Goal: Check status: Check status

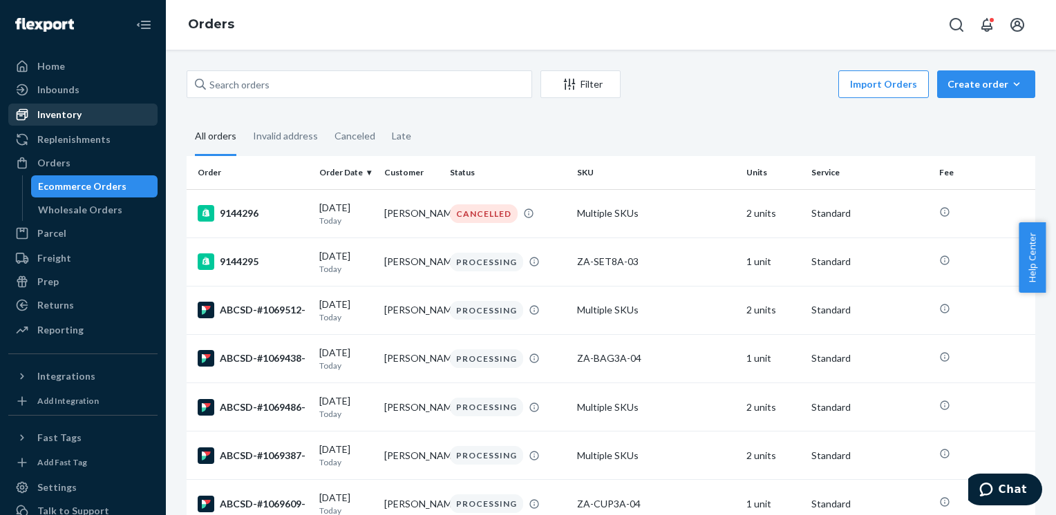
click at [83, 108] on div "Inventory" at bounding box center [83, 114] width 146 height 19
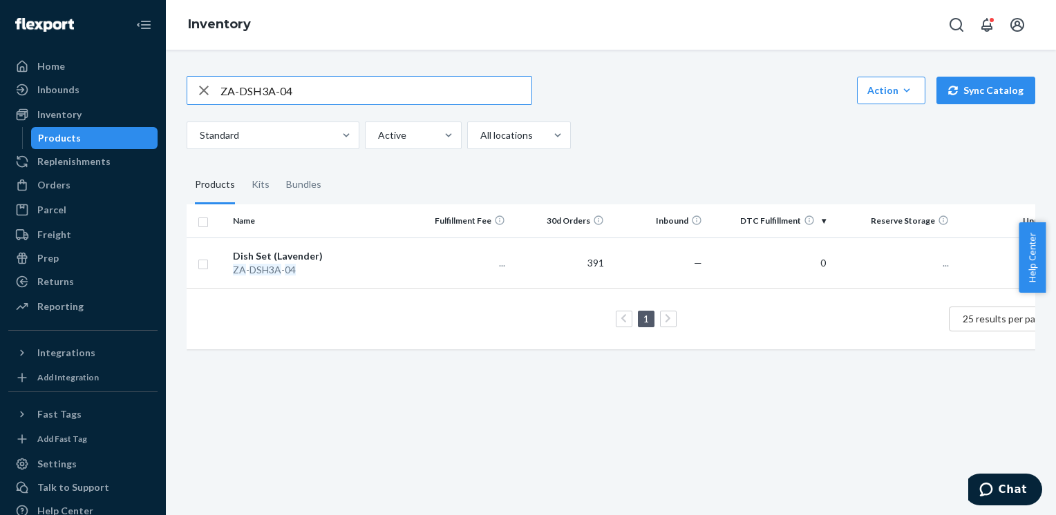
click at [345, 93] on input "ZA-DSH3A-04" at bounding box center [375, 91] width 311 height 28
type input "ZA-BAG3A-02"
click at [459, 96] on input "ZA-BAG3A-02" at bounding box center [375, 91] width 311 height 28
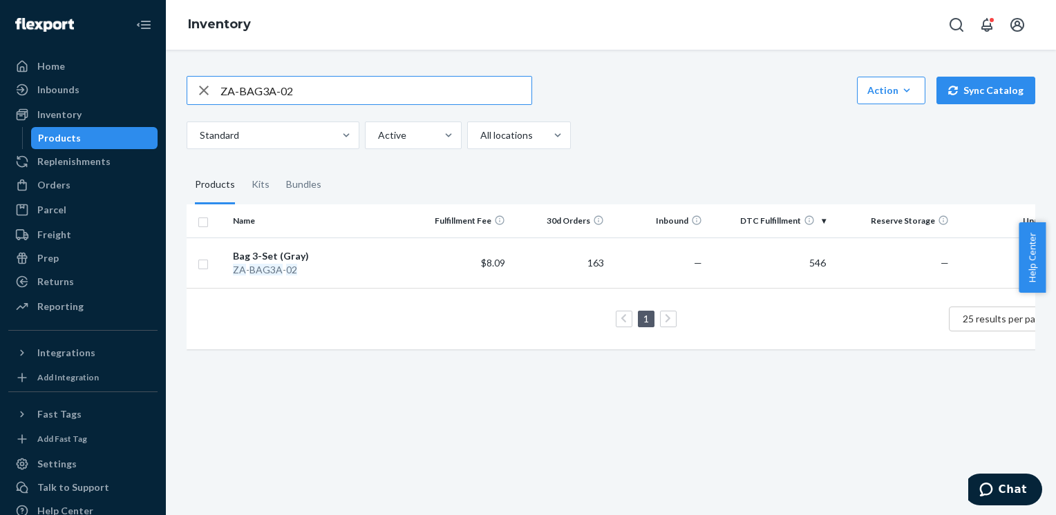
click at [459, 96] on input "ZA-BAG3A-02" at bounding box center [375, 91] width 311 height 28
paste input "ZA-DSH3A-07"
type input "ZA-DSH3A-07"
click at [261, 265] on em "DSH3A" at bounding box center [265, 270] width 32 height 12
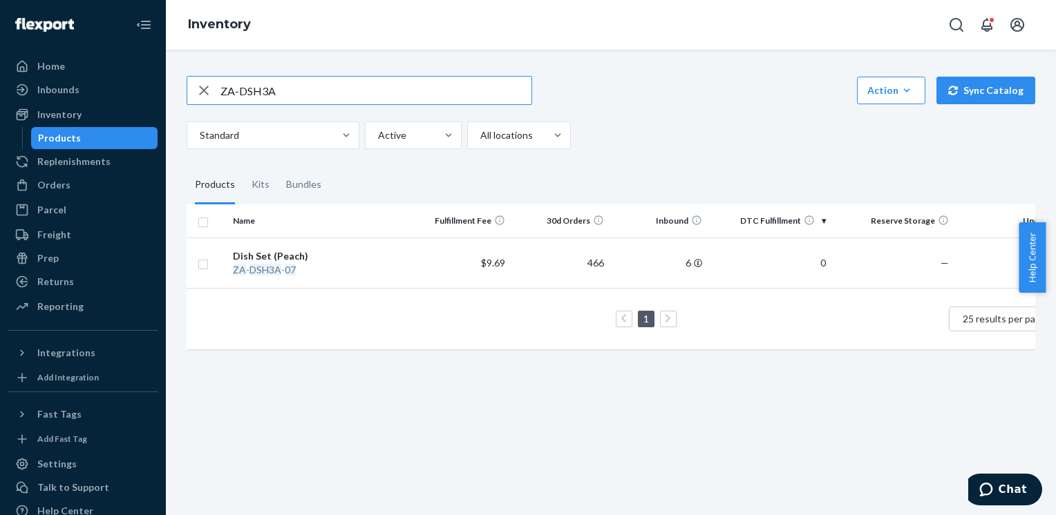
type input "ZA-DSH3A"
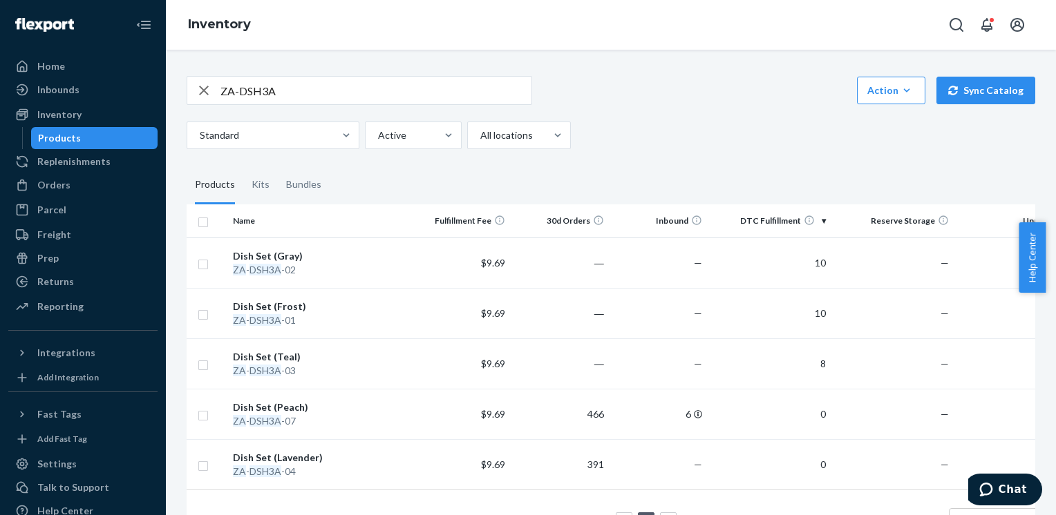
scroll to position [58, 0]
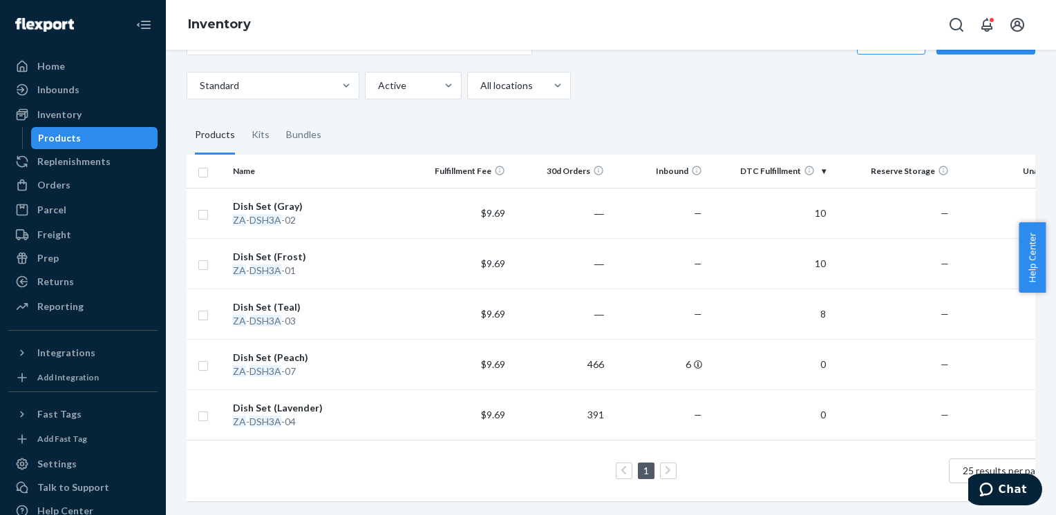
click at [86, 138] on div "Products" at bounding box center [94, 138] width 124 height 19
click at [64, 115] on div "Inventory" at bounding box center [59, 115] width 44 height 14
click at [89, 118] on div "Inventory" at bounding box center [83, 114] width 146 height 19
click at [53, 189] on div "Orders" at bounding box center [53, 185] width 33 height 14
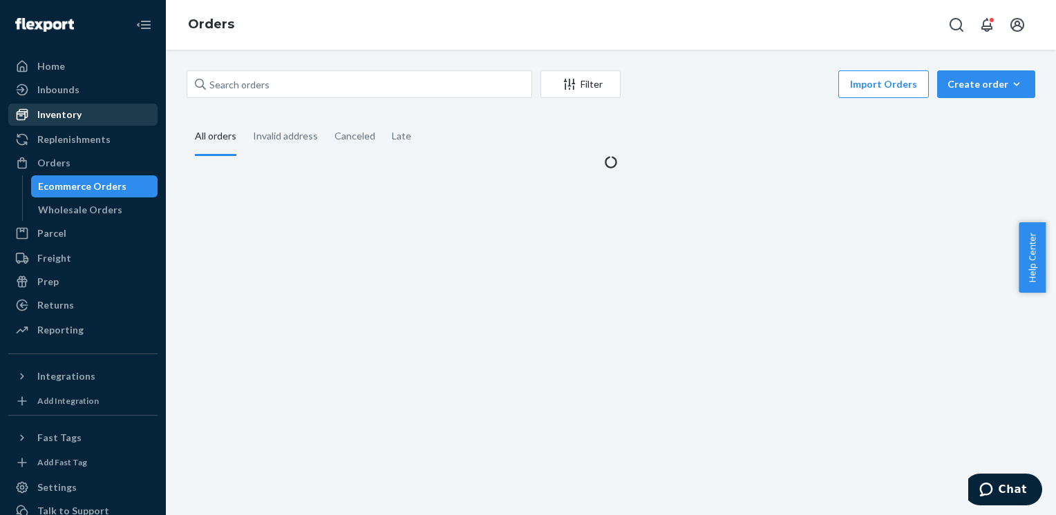
click at [47, 114] on div "Inventory" at bounding box center [59, 115] width 44 height 14
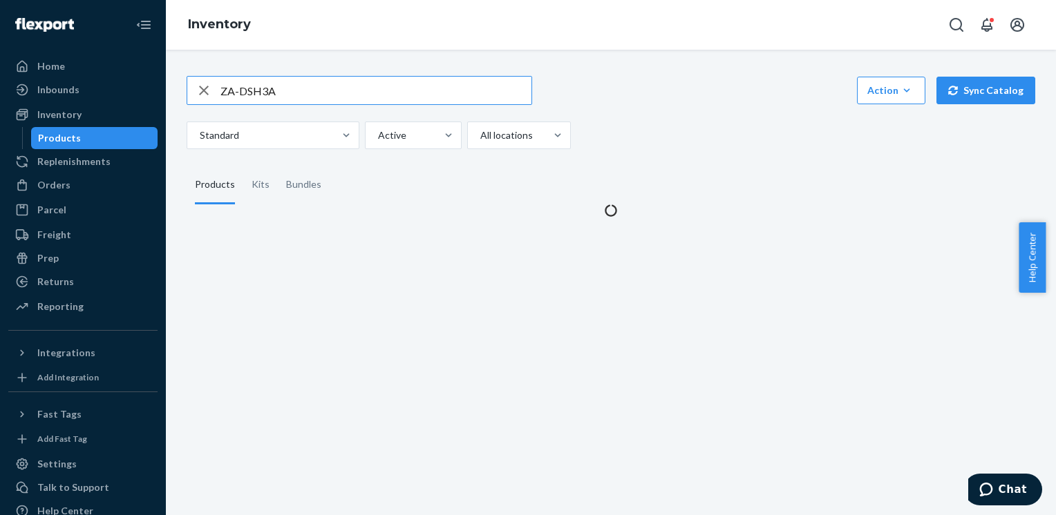
click at [319, 82] on input "ZA-DSH3A" at bounding box center [375, 91] width 311 height 28
type input "ZA-BAG3A-02"
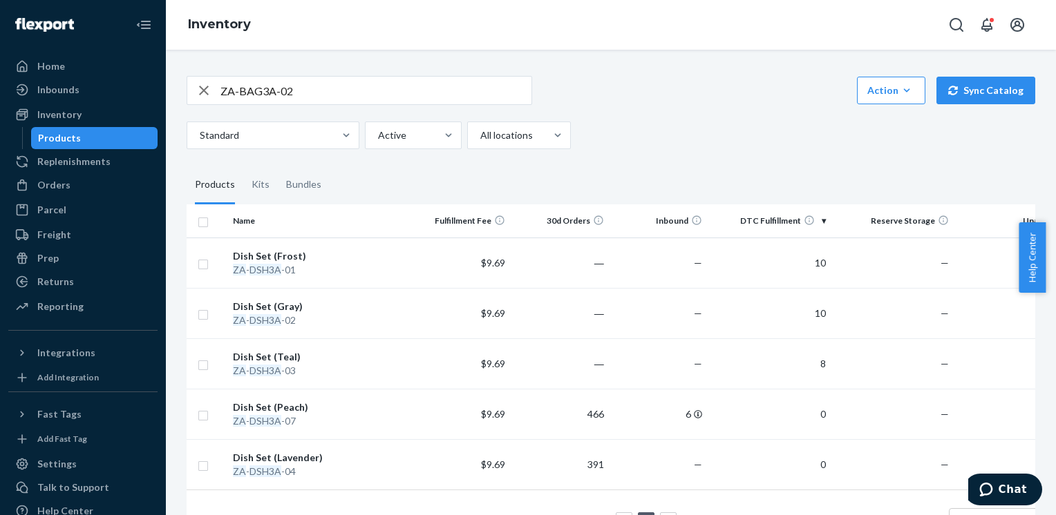
click at [359, 88] on input "ZA-BAG3A-02" at bounding box center [375, 91] width 311 height 28
